Goal: Communication & Community: Answer question/provide support

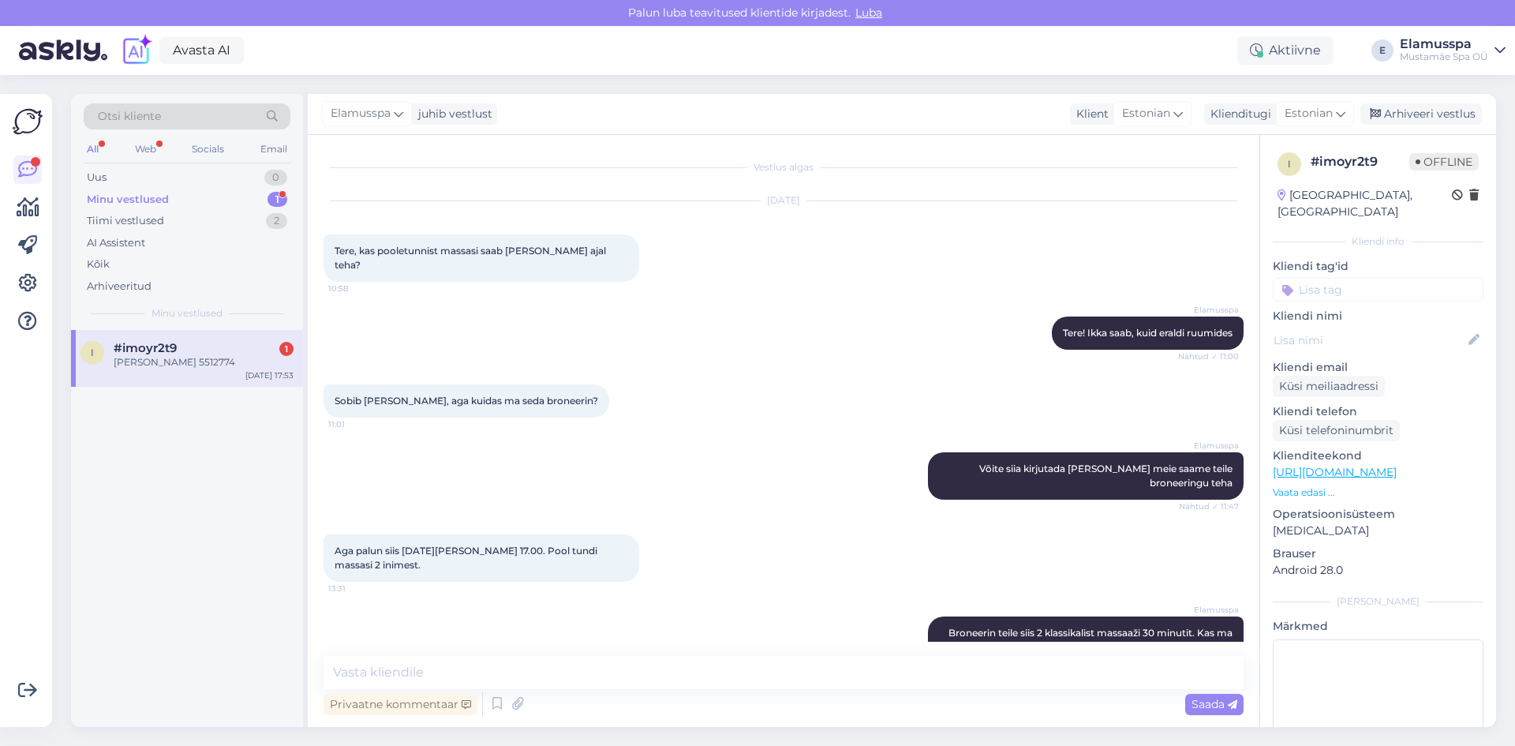
scroll to position [79, 0]
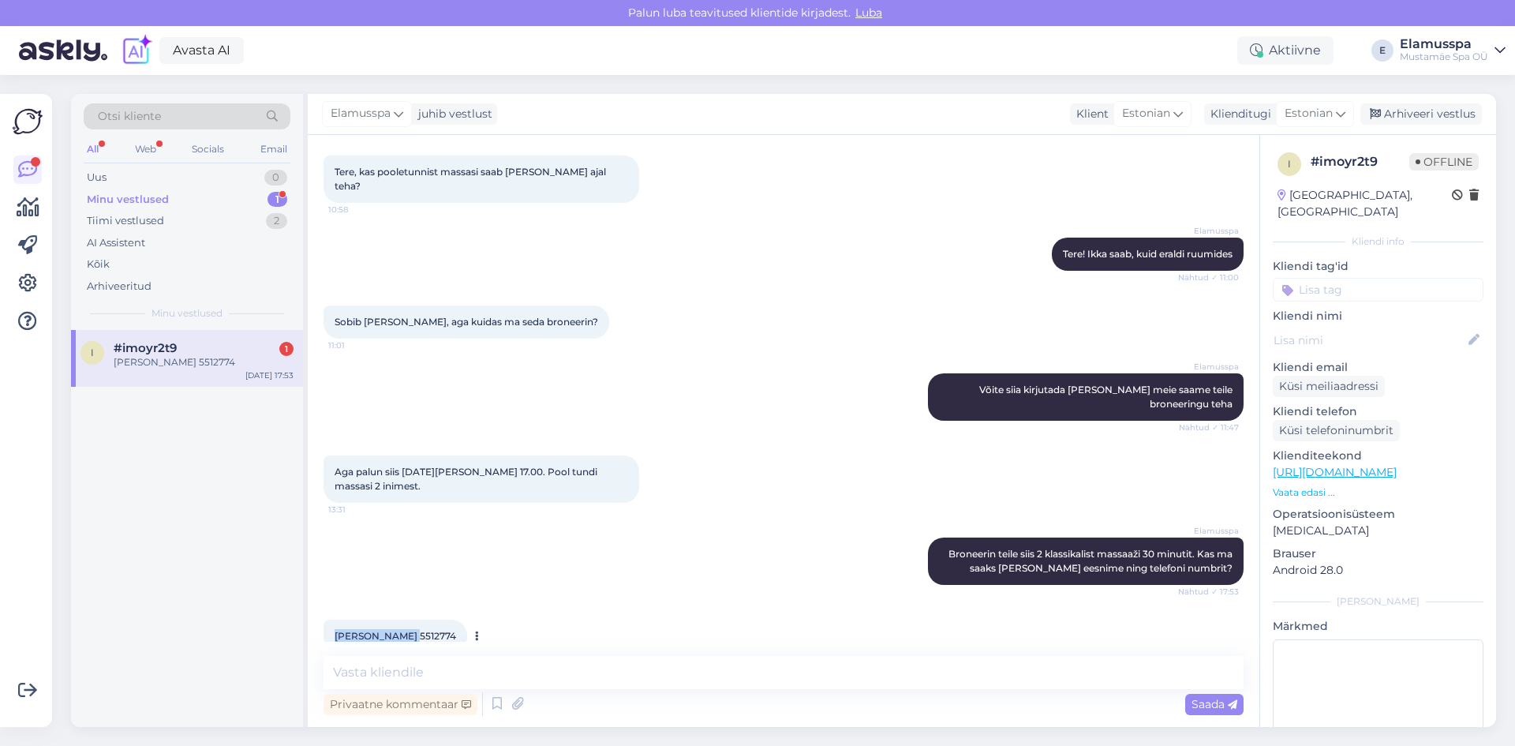
drag, startPoint x: 335, startPoint y: 607, endPoint x: 405, endPoint y: 603, distance: 70.3
click at [405, 630] on span "[PERSON_NAME] 5512774" at bounding box center [395, 636] width 121 height 12
copy span "[PERSON_NAME] 5512774"
click at [590, 676] on textarea at bounding box center [783, 672] width 920 height 33
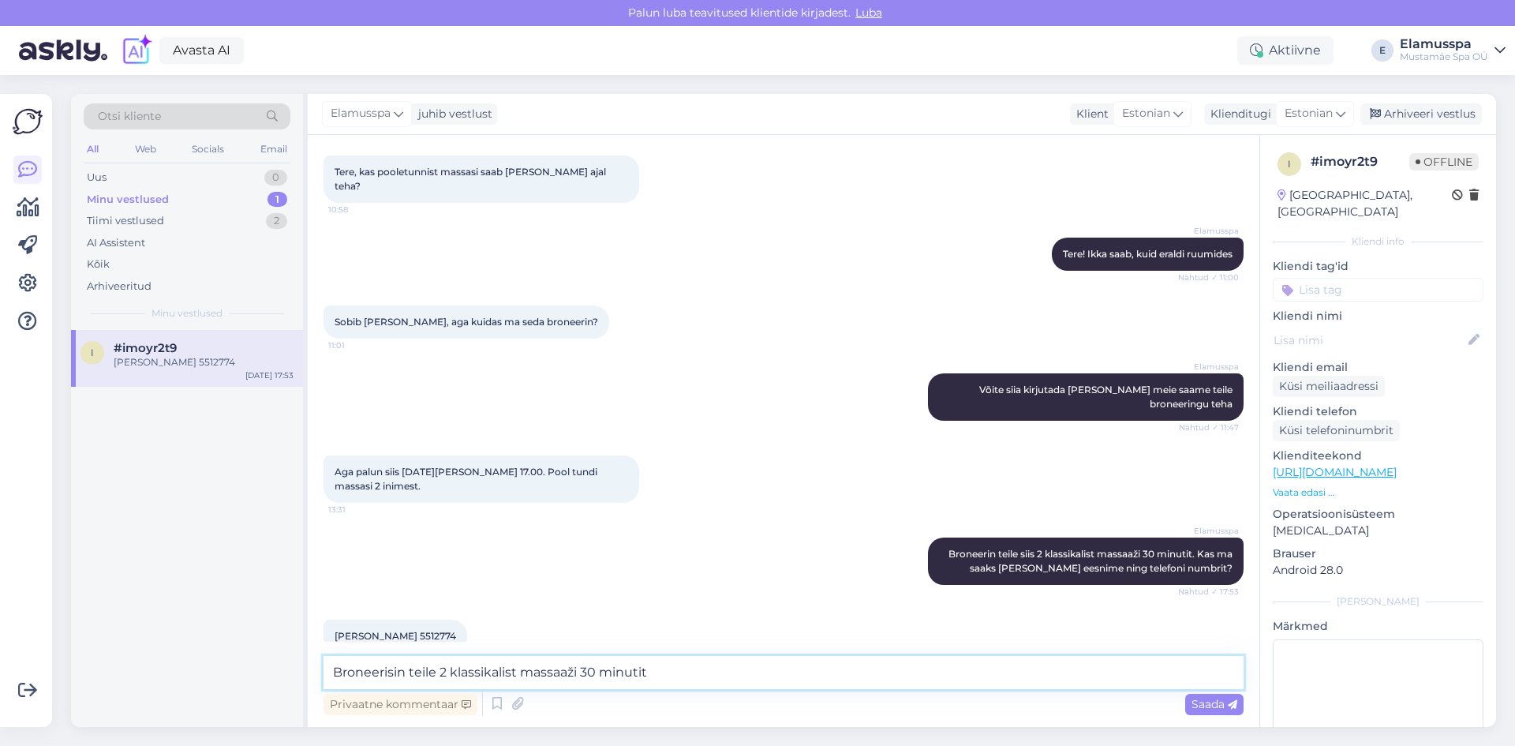
paste textarea "[DATE] 17:00"
click at [854, 663] on textarea "Broneerisin teile 2 klassikalist massaaži 30 minutit [DATE] 17:00" at bounding box center [783, 672] width 920 height 33
click at [791, 678] on textarea "Broneerisin teile 2 klassikalist massaaži 30 minutit [DATE] 17:00" at bounding box center [783, 672] width 920 height 33
click at [919, 674] on textarea "Broneerisin teile 2 klassikalist massaaži 30 minutit [DATE][PERSON_NAME] 17:00" at bounding box center [783, 672] width 920 height 33
drag, startPoint x: 1050, startPoint y: 681, endPoint x: 809, endPoint y: 695, distance: 241.8
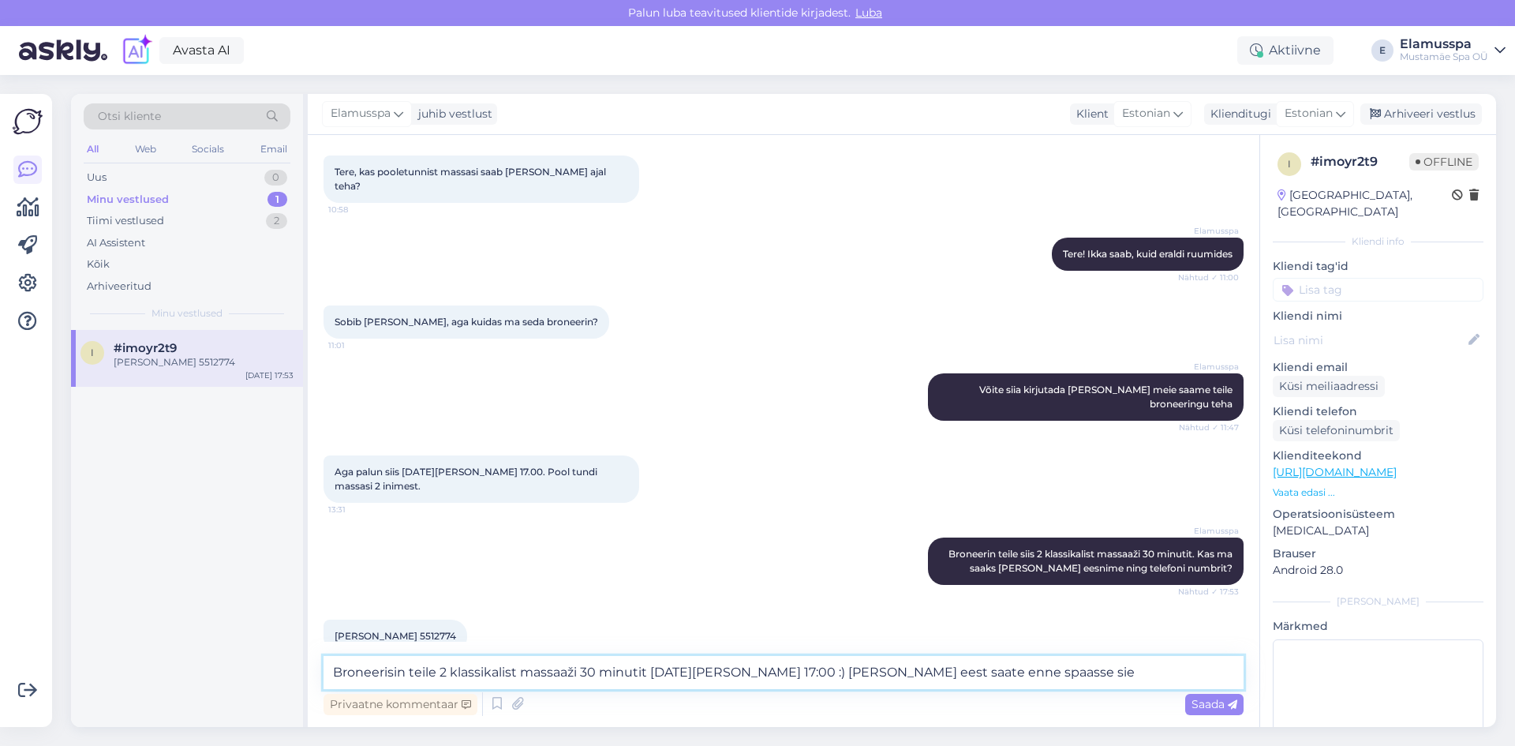
click at [809, 695] on div "Broneerisin teile 2 klassikalist massaaži 30 minutit [DATE][PERSON_NAME] 17:00 …" at bounding box center [783, 687] width 920 height 63
type textarea "Broneerisin teile 2 klassikalist massaaži 30 minutit [DATE][PERSON_NAME] 17:00 …"
click at [1210, 693] on div "Saada" at bounding box center [1214, 703] width 58 height 21
